Goal: Task Accomplishment & Management: Use online tool/utility

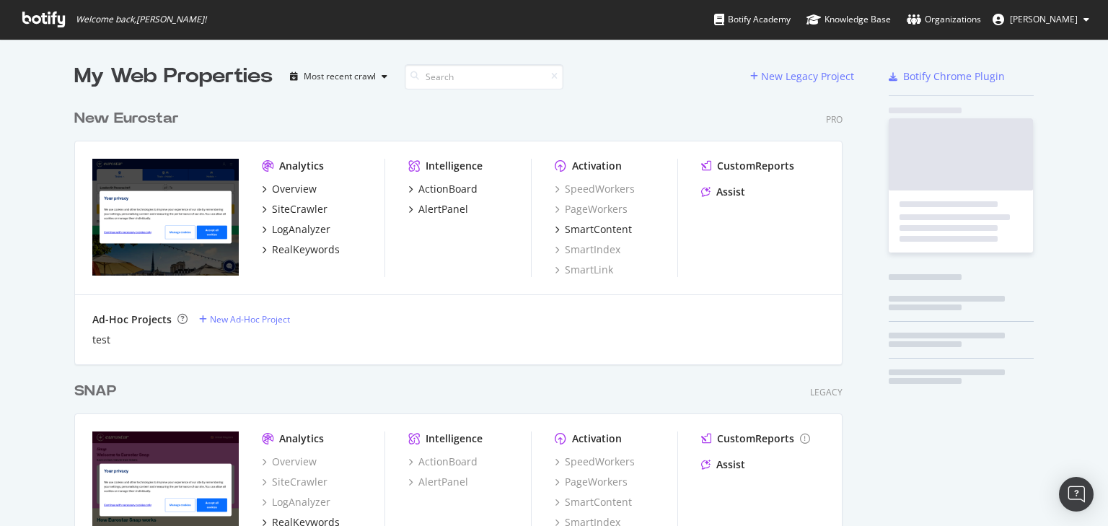
scroll to position [516, 1090]
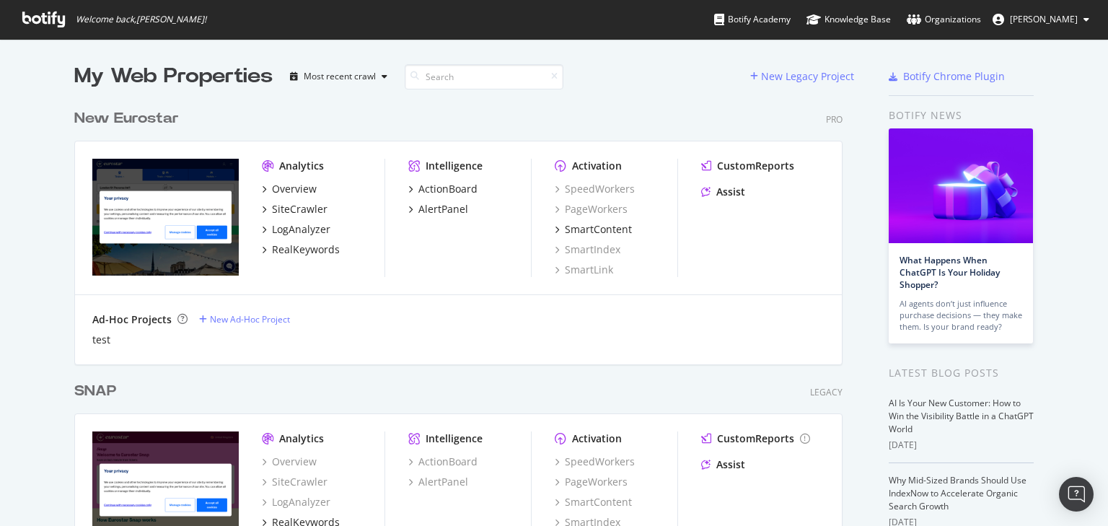
click at [159, 117] on div "New Eurostar" at bounding box center [126, 118] width 105 height 21
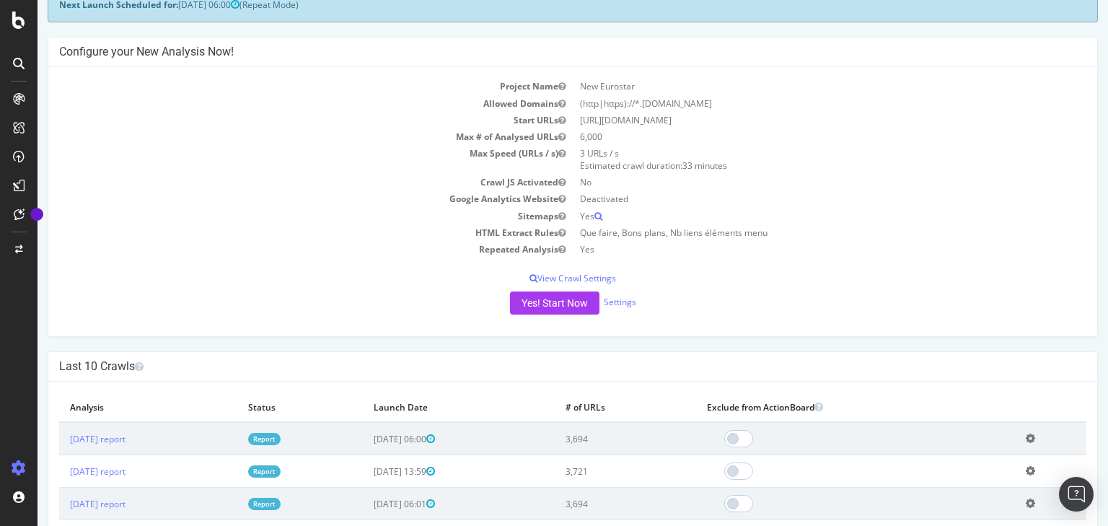
scroll to position [173, 0]
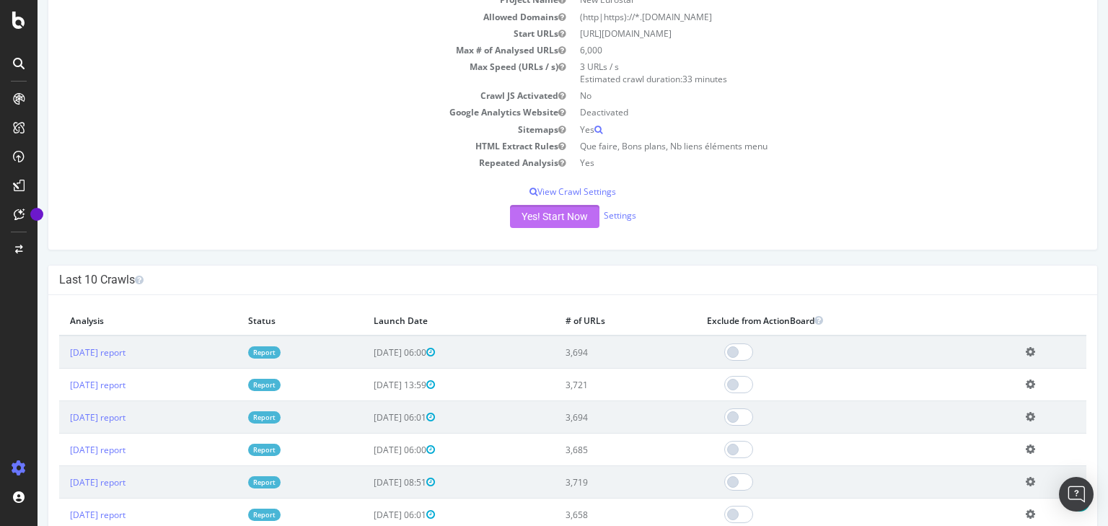
click at [548, 225] on button "Yes! Start Now" at bounding box center [554, 216] width 89 height 23
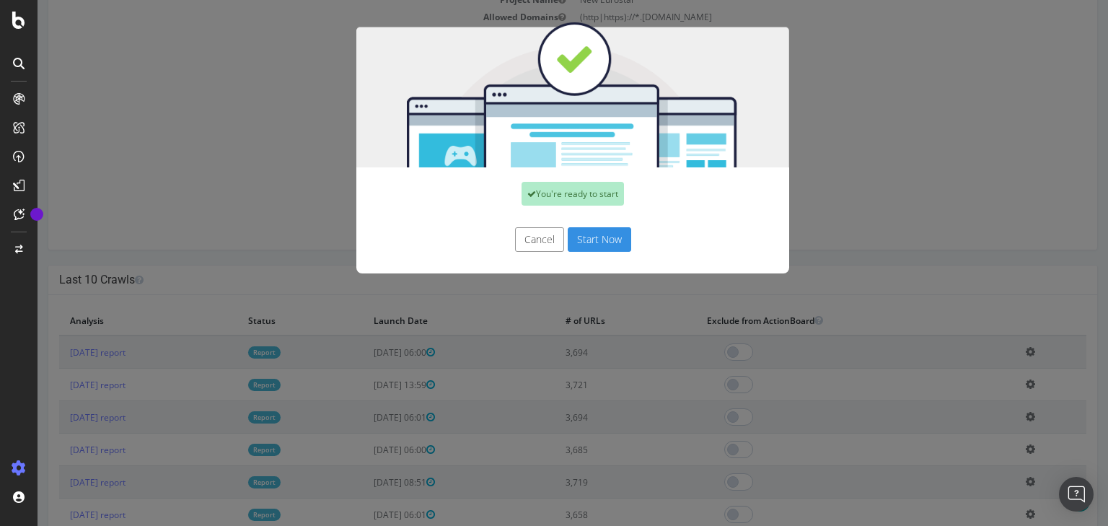
click at [597, 237] on button "Start Now" at bounding box center [598, 239] width 63 height 25
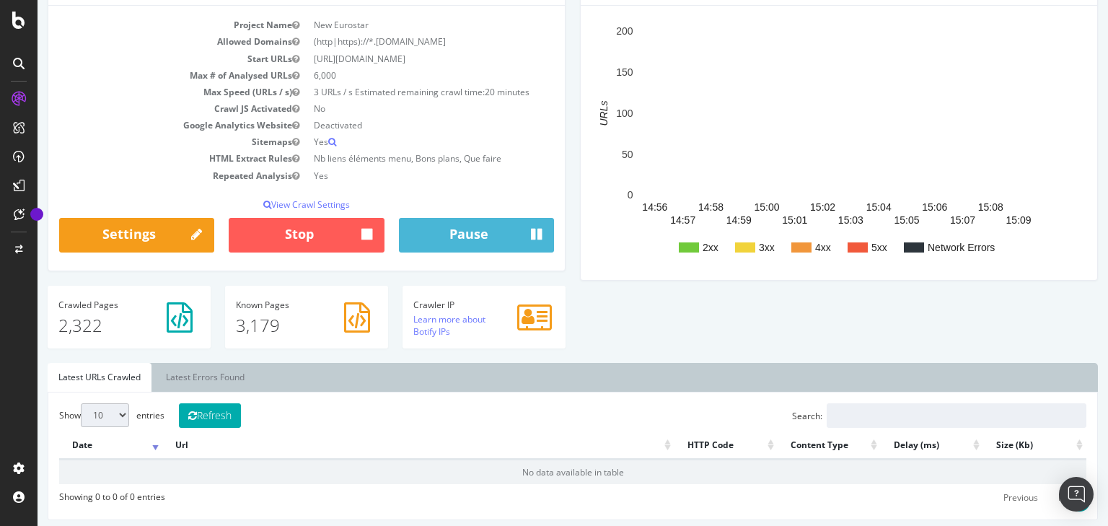
scroll to position [173, 0]
